Goal: Information Seeking & Learning: Learn about a topic

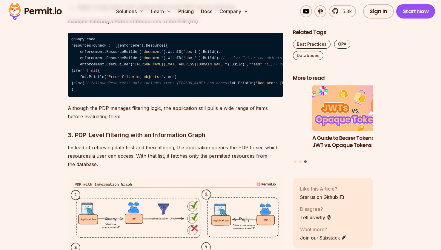
scroll to position [1580, 0]
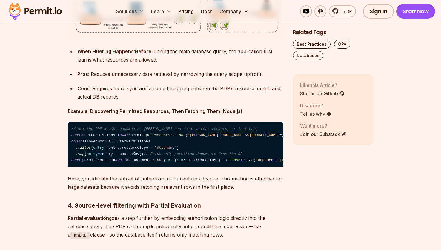
scroll to position [1854, 0]
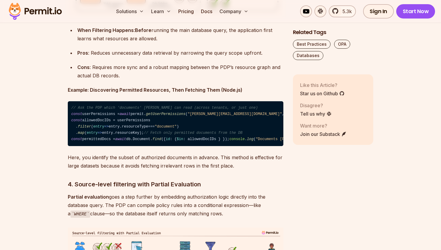
drag, startPoint x: 128, startPoint y: 108, endPoint x: 164, endPoint y: 107, distance: 36.4
drag, startPoint x: 183, startPoint y: 108, endPoint x: 124, endPoint y: 115, distance: 59.5
drag, startPoint x: 179, startPoint y: 116, endPoint x: 194, endPoint y: 125, distance: 16.9
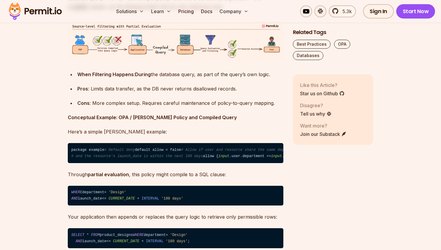
scroll to position [0, 0]
drag, startPoint x: 184, startPoint y: 178, endPoint x: 191, endPoint y: 171, distance: 9.7
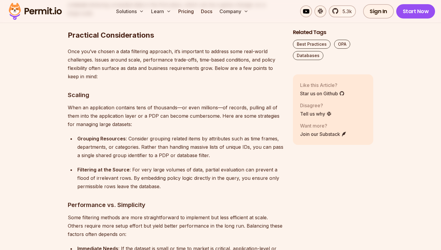
scroll to position [2402, 0]
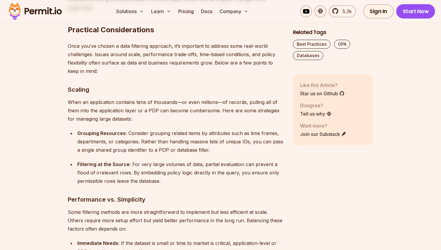
drag, startPoint x: 108, startPoint y: 168, endPoint x: 120, endPoint y: 168, distance: 12.0
drag, startPoint x: 140, startPoint y: 167, endPoint x: 155, endPoint y: 166, distance: 14.7
drag, startPoint x: 157, startPoint y: 211, endPoint x: 195, endPoint y: 211, distance: 37.9
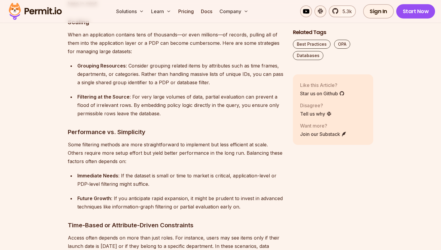
scroll to position [2473, 0]
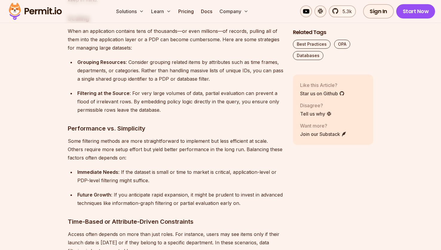
drag, startPoint x: 169, startPoint y: 214, endPoint x: 114, endPoint y: 222, distance: 55.1
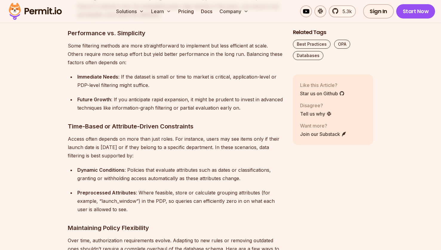
scroll to position [2569, 0]
drag, startPoint x: 133, startPoint y: 150, endPoint x: 151, endPoint y: 174, distance: 29.6
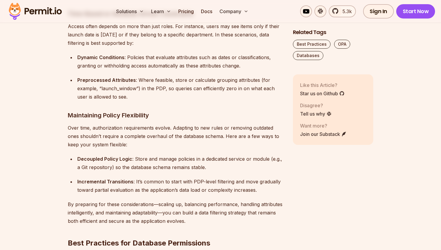
scroll to position [2676, 0]
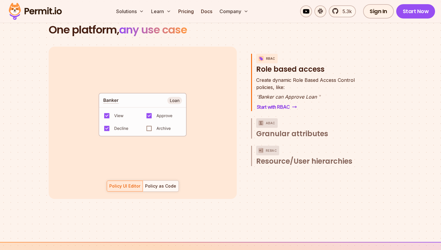
scroll to position [865, 0]
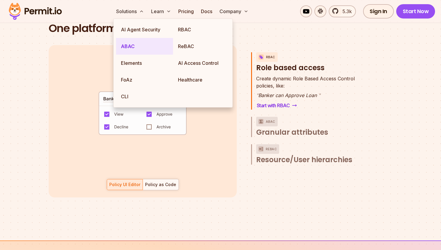
click at [131, 42] on link "ABAC" at bounding box center [144, 46] width 57 height 17
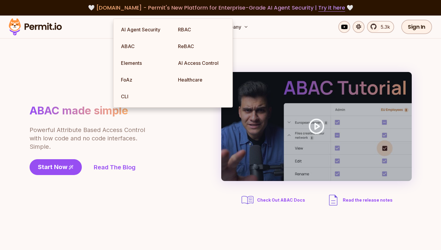
click at [169, 122] on div "ABAC made simple Powerful Attribute Based Access Control with low code and no c…" at bounding box center [104, 139] width 149 height 71
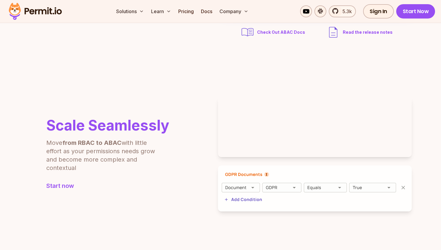
scroll to position [157, 0]
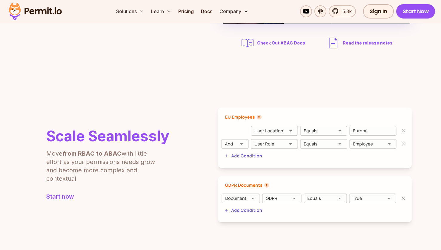
click at [160, 165] on p "Move from RBAC to ABAC with little effort as your permissions needs grow and be…" at bounding box center [104, 165] width 116 height 33
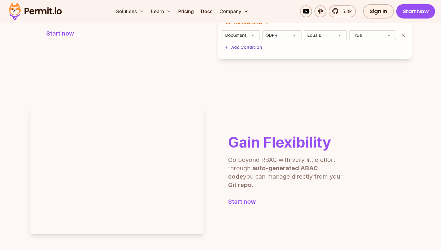
scroll to position [85, 0]
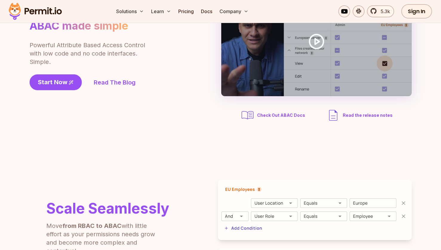
click at [185, 18] on div "Solutions Learn Pricing Docs Company 5.3k Sign In Start Now" at bounding box center [220, 11] width 441 height 23
click at [204, 15] on link "Docs" at bounding box center [207, 11] width 16 height 12
